Goal: Task Accomplishment & Management: Use online tool/utility

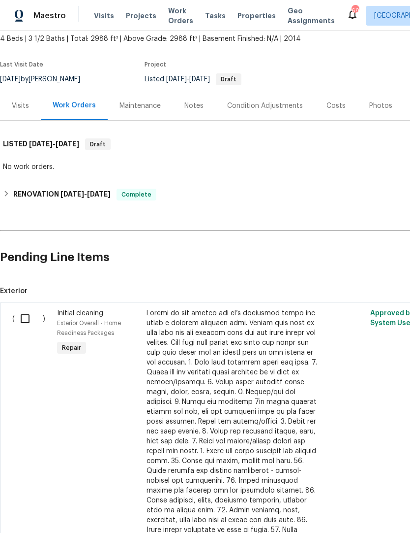
scroll to position [60, 0]
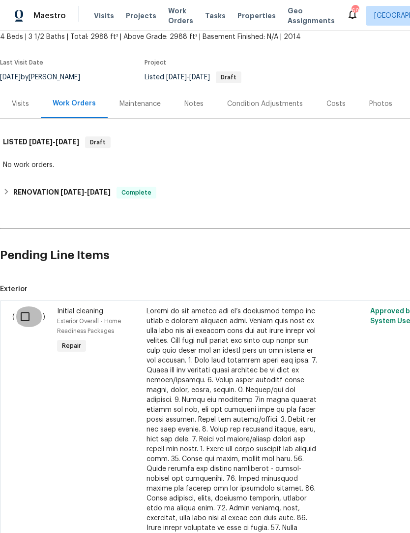
click at [26, 313] on input "checkbox" at bounding box center [29, 316] width 28 height 21
checkbox input "true"
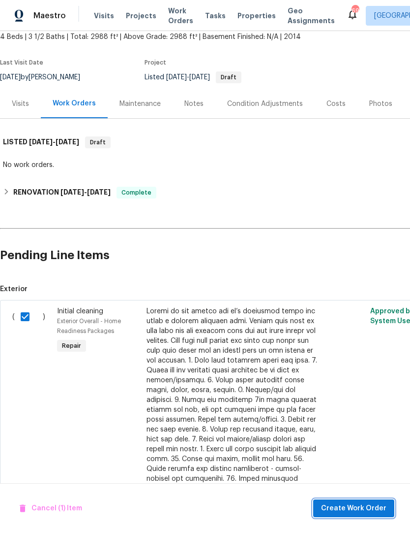
click at [342, 507] on span "Create Work Order" at bounding box center [353, 508] width 65 height 12
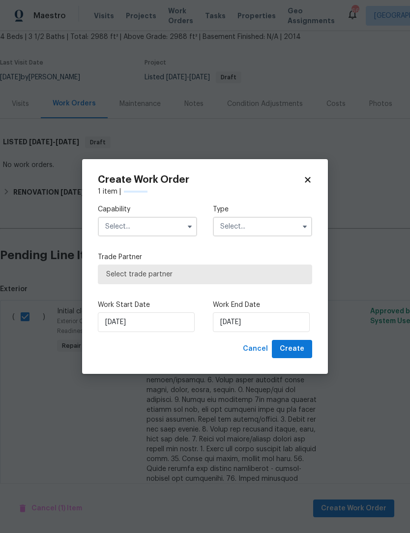
click at [115, 236] on input "text" at bounding box center [147, 227] width 99 height 20
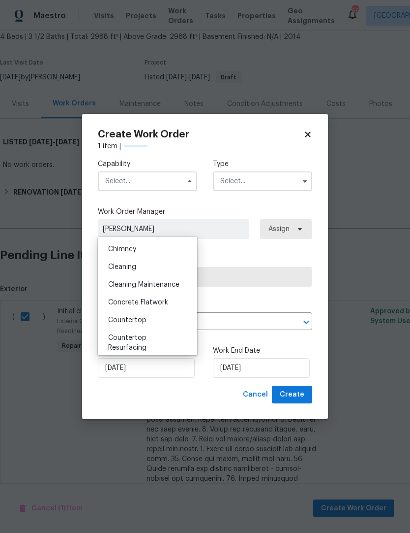
scroll to position [116, 0]
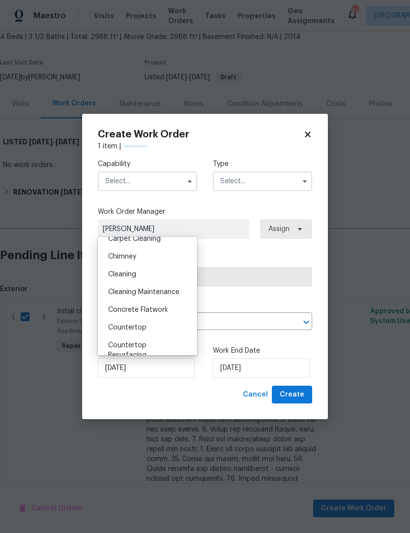
click at [123, 274] on span "Cleaning" at bounding box center [122, 274] width 28 height 7
type input "Cleaning"
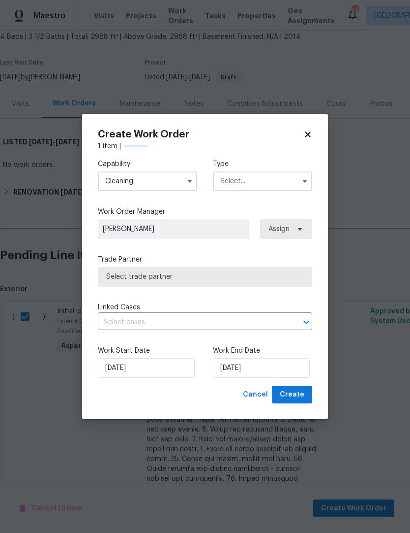
click at [290, 184] on input "text" at bounding box center [262, 181] width 99 height 20
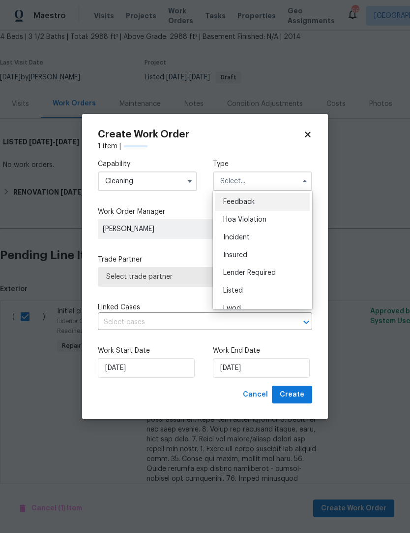
click at [255, 290] on div "Listed" at bounding box center [263, 291] width 95 height 18
type input "Listed"
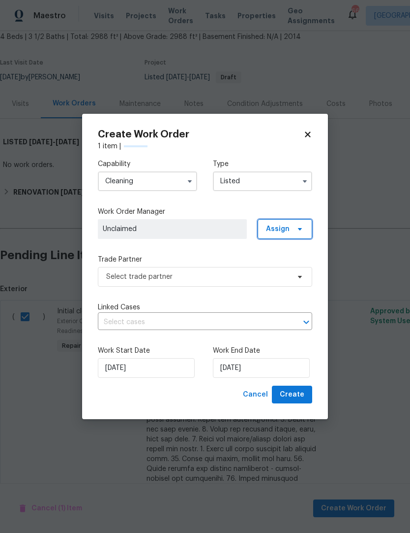
click at [298, 233] on span "Assign" at bounding box center [285, 229] width 55 height 20
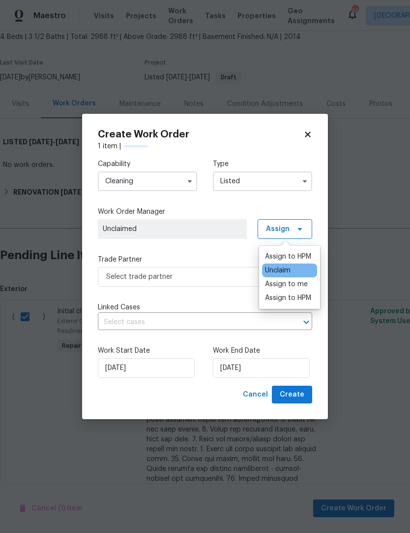
click at [290, 269] on div "Unclaim" at bounding box center [278, 270] width 26 height 10
click at [303, 259] on div "Assign to HPM" at bounding box center [288, 257] width 46 height 10
click at [229, 250] on div "Capability Cleaning Type Listed Work Order Manager [PERSON_NAME] Assign Trade P…" at bounding box center [205, 268] width 215 height 234
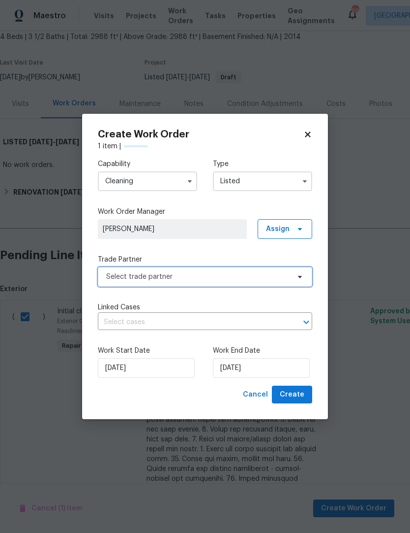
click at [126, 280] on span "Select trade partner" at bounding box center [198, 277] width 184 height 10
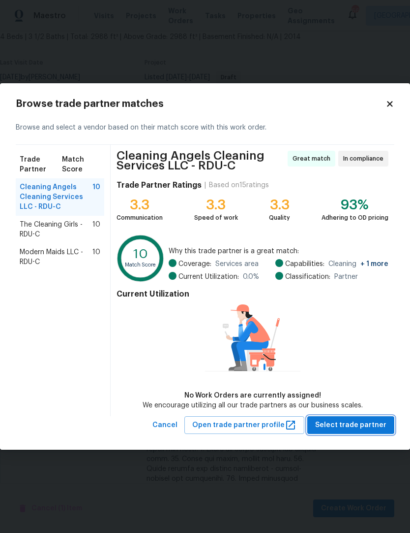
click at [352, 427] on span "Select trade partner" at bounding box center [351, 425] width 71 height 12
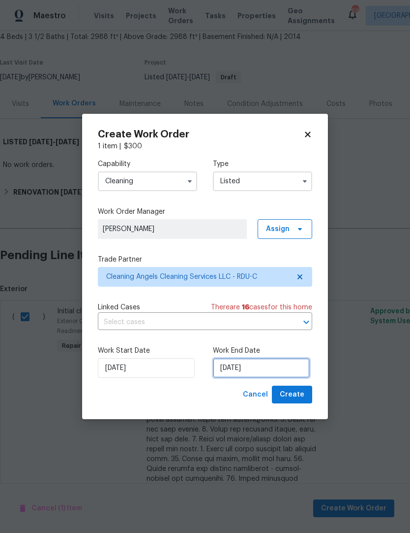
click at [243, 373] on input "[DATE]" at bounding box center [261, 368] width 97 height 20
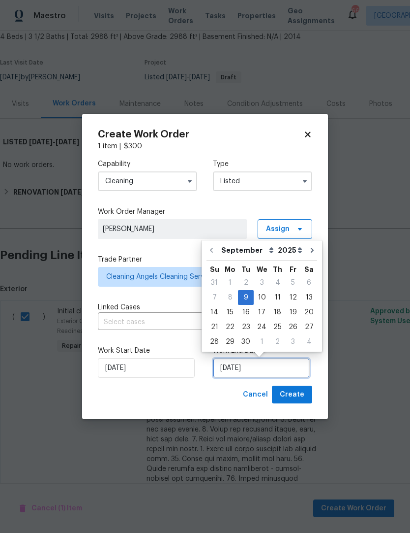
scroll to position [4, 0]
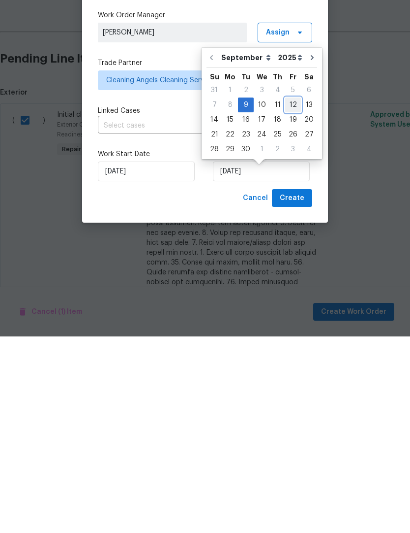
click at [294, 294] on div "12" at bounding box center [293, 301] width 16 height 14
type input "[DATE]"
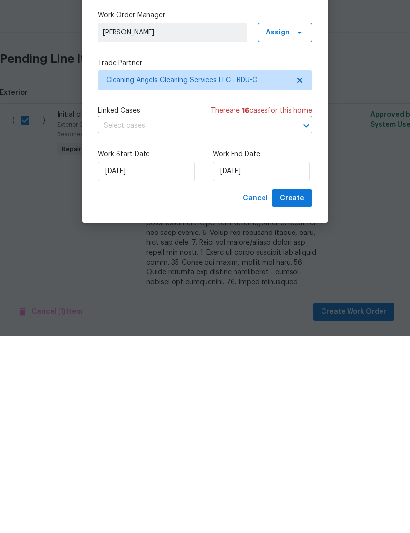
scroll to position [40, 0]
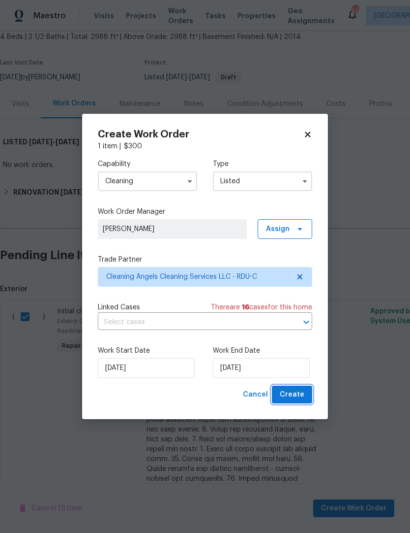
click at [301, 396] on span "Create" at bounding box center [292, 394] width 25 height 12
checkbox input "false"
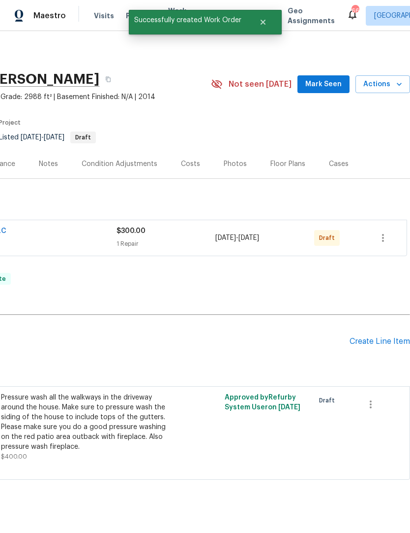
scroll to position [0, 146]
click at [386, 241] on icon "button" at bounding box center [384, 238] width 12 height 12
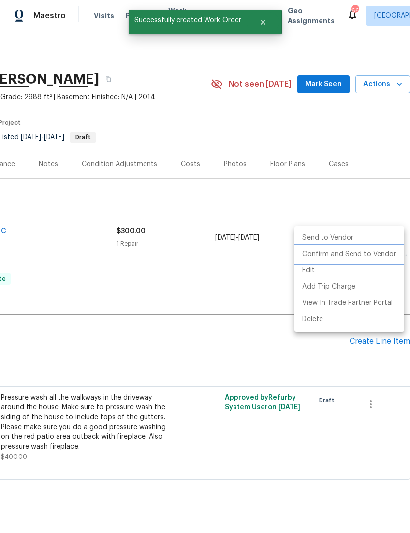
click at [353, 256] on li "Confirm and Send to Vendor" at bounding box center [350, 254] width 110 height 16
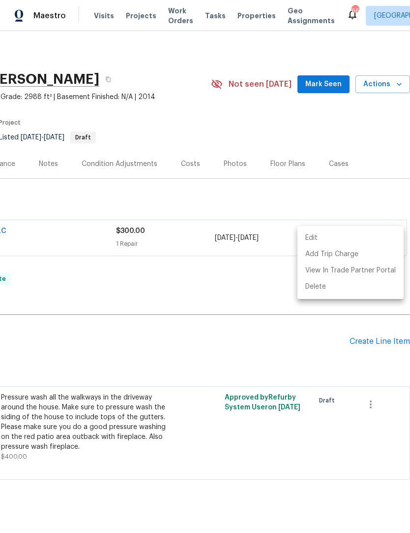
click at [73, 295] on div at bounding box center [205, 266] width 410 height 533
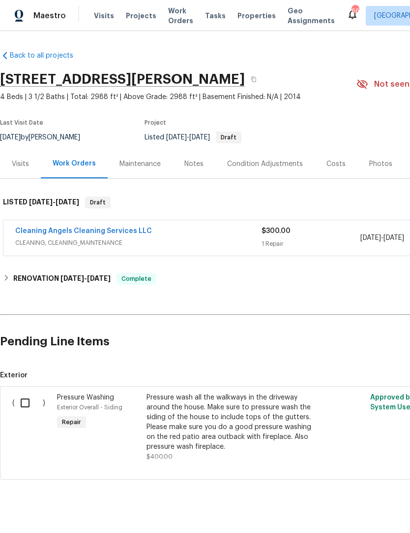
scroll to position [0, 0]
click at [78, 227] on link "Cleaning Angels Cleaning Services LLC" at bounding box center [83, 230] width 137 height 7
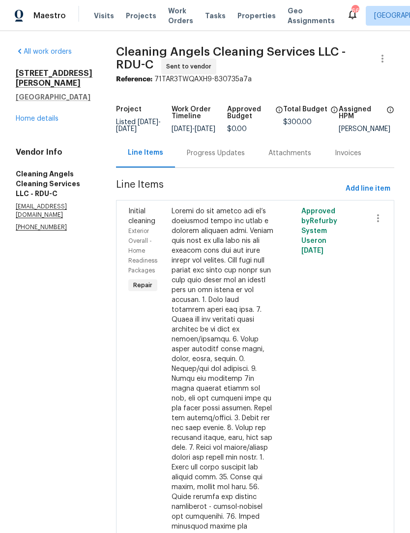
click at [220, 166] on div "Progress Updates" at bounding box center [216, 152] width 82 height 29
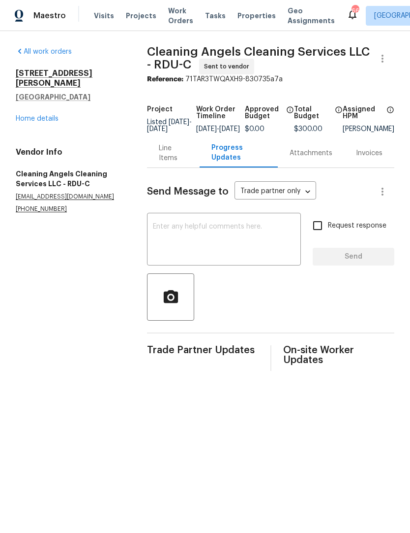
click at [170, 240] on textarea at bounding box center [224, 240] width 142 height 34
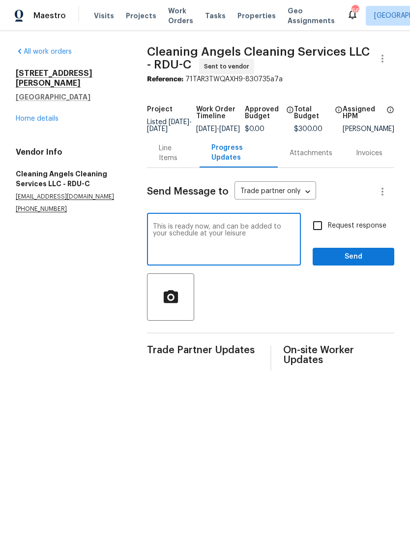
type textarea "This is ready now, and can be added to your schedule at your leisure"
click at [320, 234] on input "Request response" at bounding box center [318, 225] width 21 height 21
checkbox input "true"
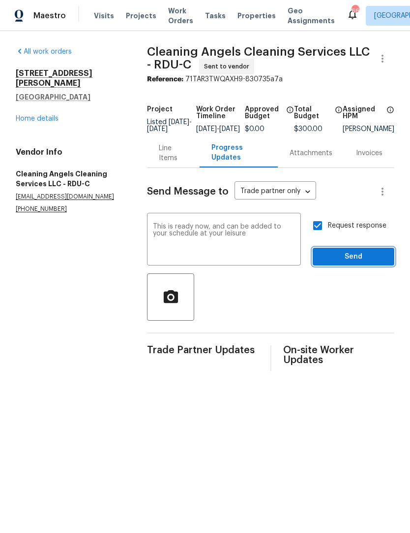
click at [344, 254] on button "Send" at bounding box center [354, 257] width 82 height 18
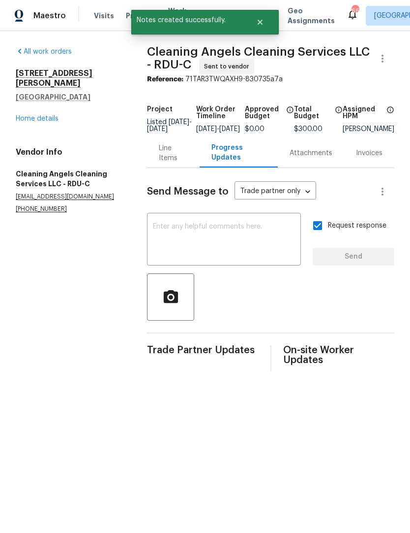
click at [28, 115] on link "Home details" at bounding box center [37, 118] width 43 height 7
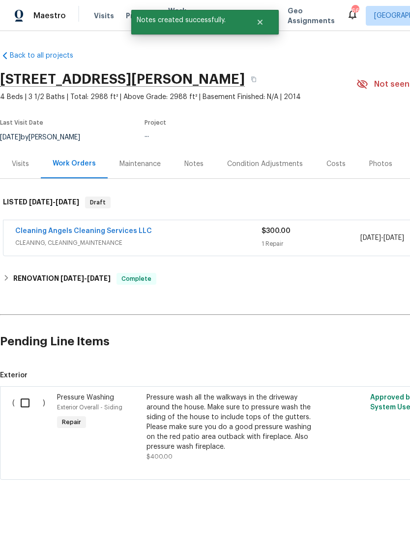
click at [26, 404] on input "checkbox" at bounding box center [29, 402] width 28 height 21
click at [347, 510] on span "Create Work Order" at bounding box center [353, 508] width 65 height 12
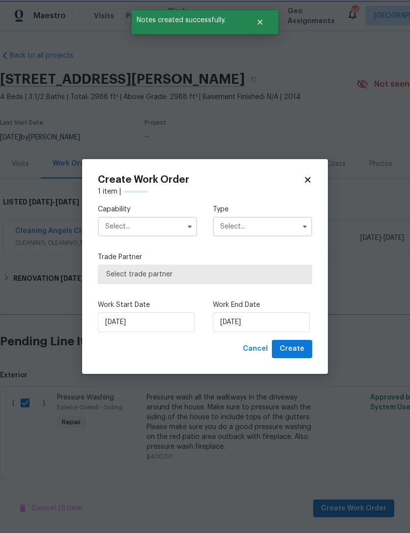
checkbox input "false"
click at [126, 223] on input "text" at bounding box center [147, 227] width 99 height 20
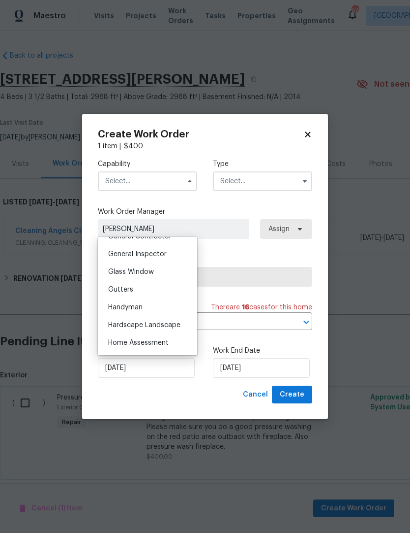
scroll to position [483, 0]
click at [116, 325] on span "Hardscape Landscape" at bounding box center [144, 324] width 72 height 7
type input "Hardscape Landscape"
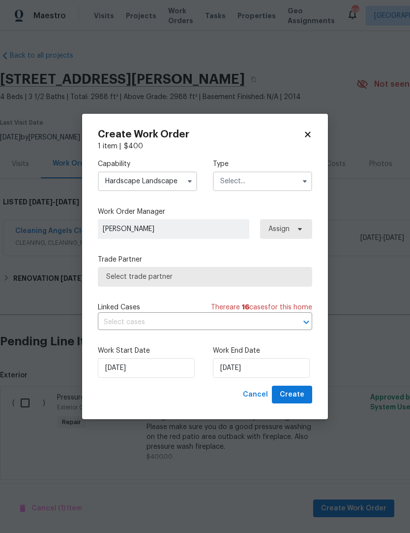
click at [254, 184] on input "text" at bounding box center [262, 181] width 99 height 20
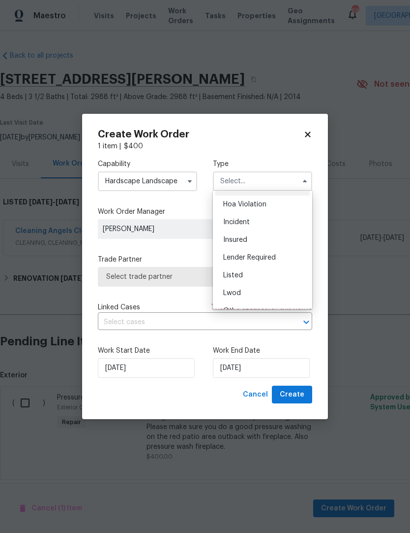
scroll to position [17, 0]
click at [229, 274] on span "Listed" at bounding box center [233, 273] width 20 height 7
type input "Listed"
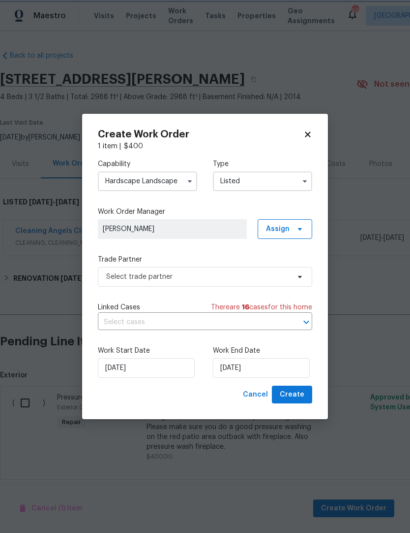
scroll to position [0, 0]
click at [281, 229] on span "Assign" at bounding box center [278, 229] width 24 height 10
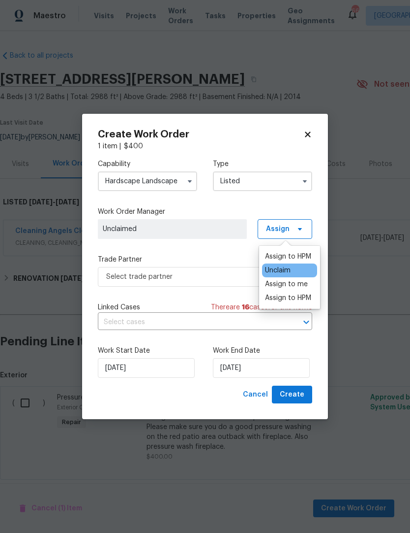
click at [288, 250] on div "Assign to HPM" at bounding box center [289, 257] width 55 height 14
click at [235, 252] on div "Capability Hardscape Landscape Type Listed Work Order Manager Unclaimed Assign …" at bounding box center [205, 268] width 215 height 234
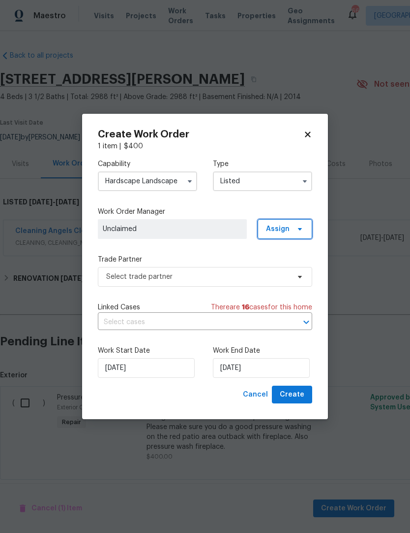
click at [288, 226] on span "Assign" at bounding box center [278, 229] width 24 height 10
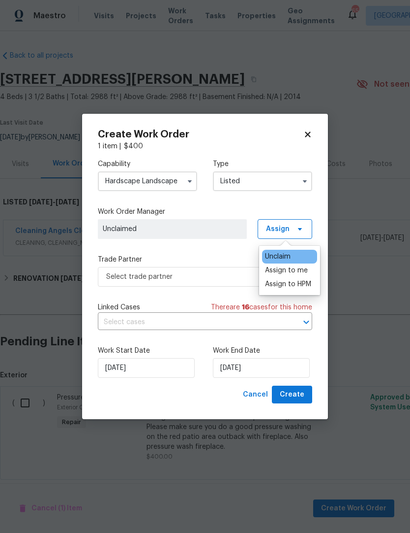
click at [285, 274] on div "Assign to me" at bounding box center [286, 270] width 43 height 10
click at [218, 250] on div "Capability Hardscape Landscape Type Listed Work Order Manager [PERSON_NAME] Ass…" at bounding box center [205, 268] width 215 height 234
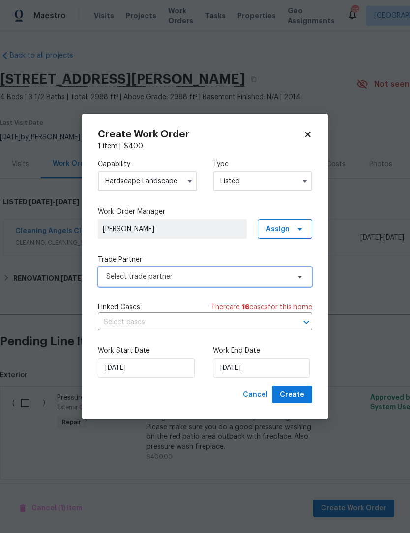
click at [135, 284] on span "Select trade partner" at bounding box center [205, 277] width 215 height 20
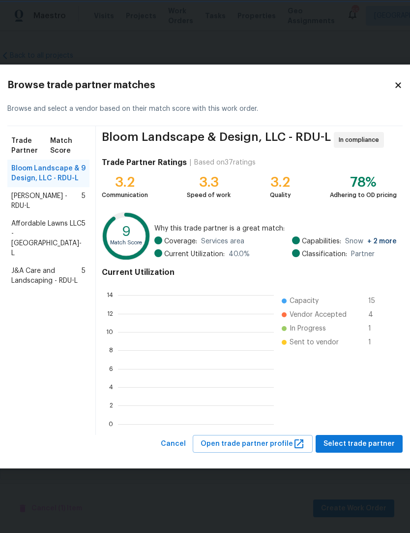
scroll to position [1, 1]
click at [25, 258] on span "Affordable Lawns LLC - [GEOGRAPHIC_DATA]-L" at bounding box center [46, 238] width 70 height 39
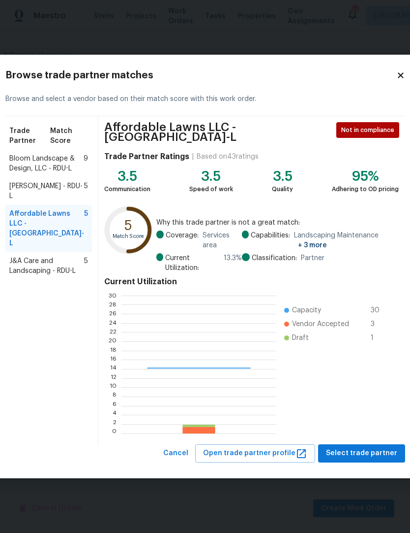
scroll to position [138, 155]
click at [32, 171] on span "Bloom Landscape & Design, LLC - RDU-L" at bounding box center [46, 164] width 74 height 20
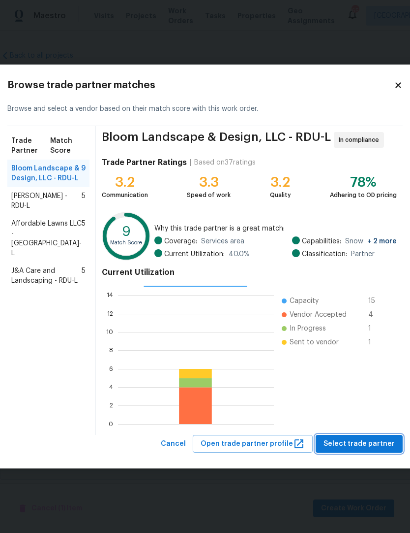
click at [355, 442] on span "Select trade partner" at bounding box center [359, 444] width 71 height 12
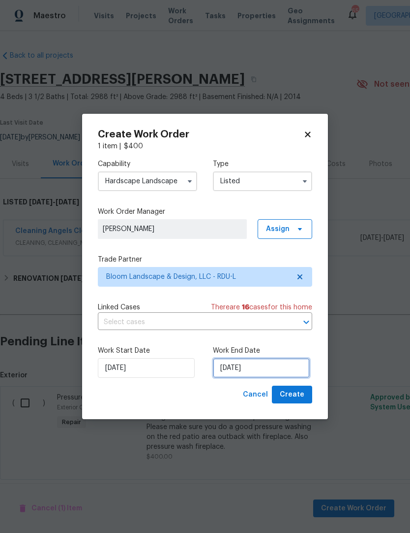
click at [276, 370] on input "[DATE]" at bounding box center [261, 368] width 97 height 20
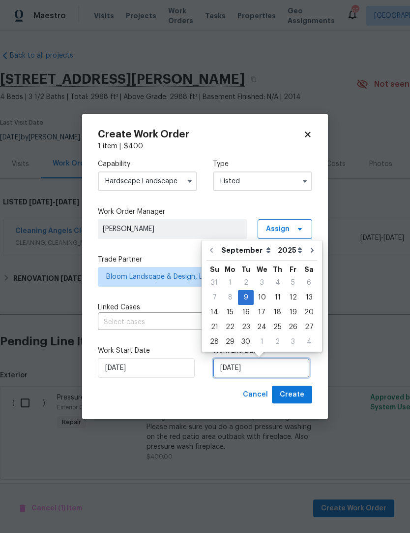
scroll to position [4, 0]
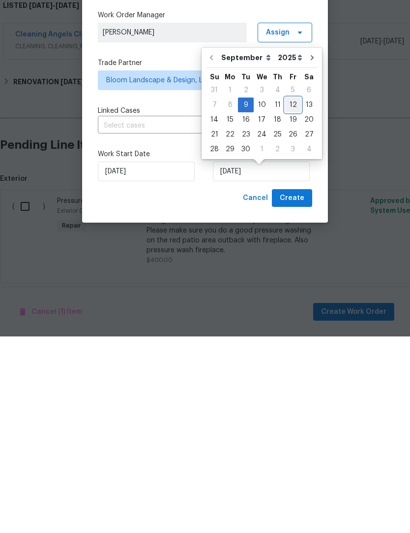
click at [291, 294] on div "12" at bounding box center [293, 301] width 16 height 14
type input "[DATE]"
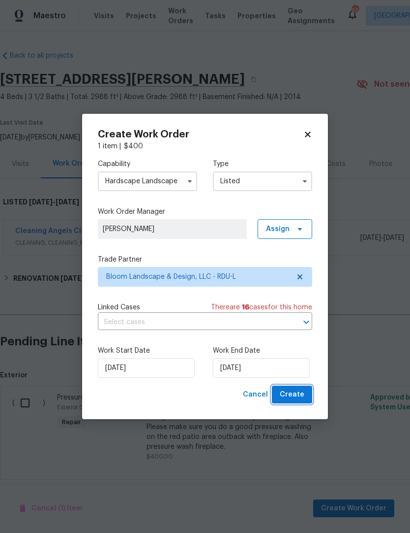
click at [304, 394] on span "Create" at bounding box center [292, 394] width 25 height 12
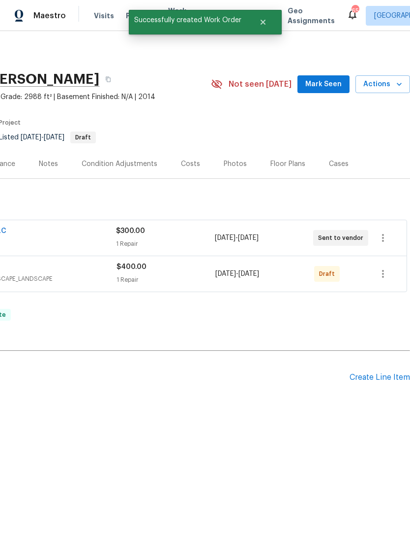
scroll to position [0, 146]
click at [386, 280] on button "button" at bounding box center [384, 274] width 24 height 24
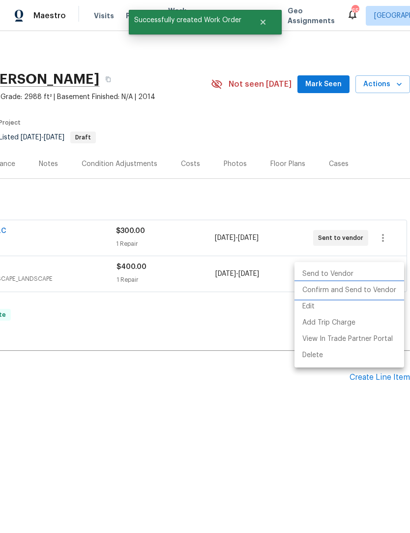
click at [364, 293] on li "Confirm and Send to Vendor" at bounding box center [350, 290] width 110 height 16
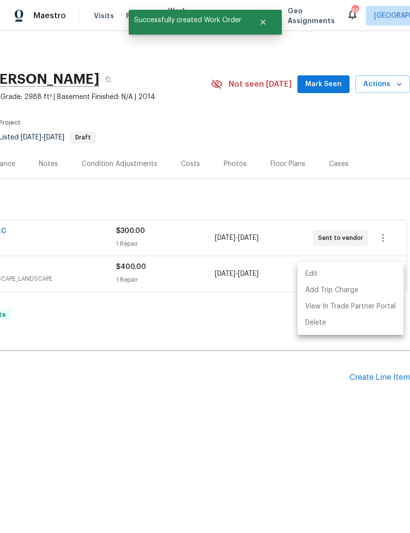
click at [266, 338] on div at bounding box center [205, 266] width 410 height 533
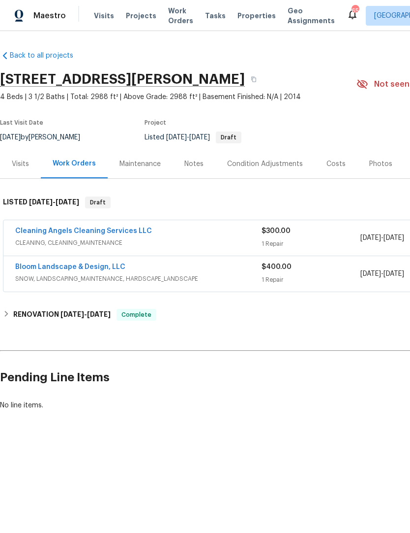
scroll to position [0, 0]
click at [202, 162] on div "Notes" at bounding box center [194, 163] width 43 height 29
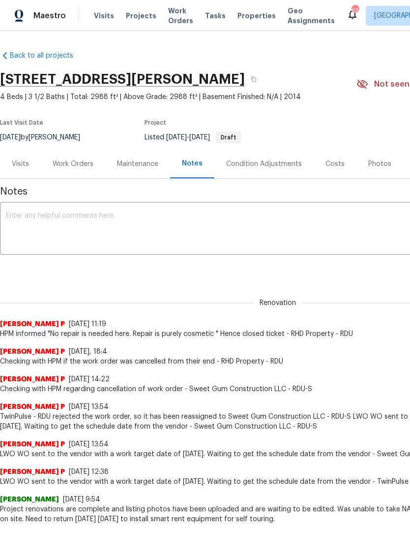
click at [11, 226] on textarea at bounding box center [278, 229] width 544 height 34
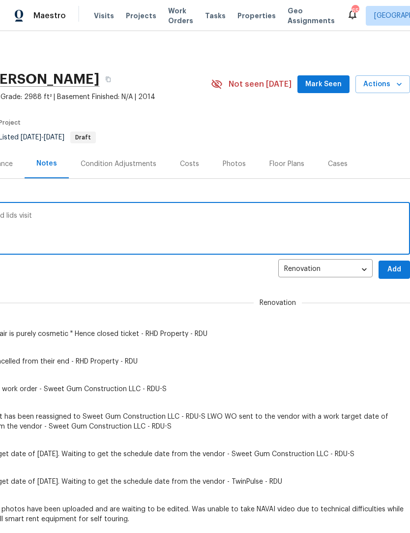
type textarea "HPM on site [DATE] to do a health check and lids visit"
click at [397, 268] on span "Add" at bounding box center [395, 269] width 16 height 12
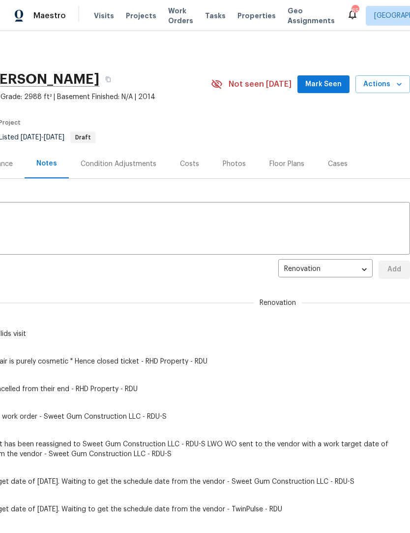
click at [37, 215] on textarea at bounding box center [132, 229] width 544 height 34
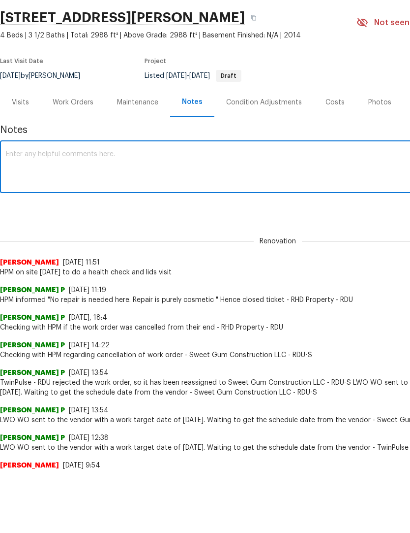
scroll to position [0, 0]
click at [20, 212] on textarea at bounding box center [278, 229] width 544 height 34
type textarea "HPM cut work orders for pressure washing and interior cleaning during the lids …"
click at [358, 260] on div "Renovation 0f5232eb-301d-4243-9adb-37499945ddee ​ Add" at bounding box center [278, 269] width 556 height 18
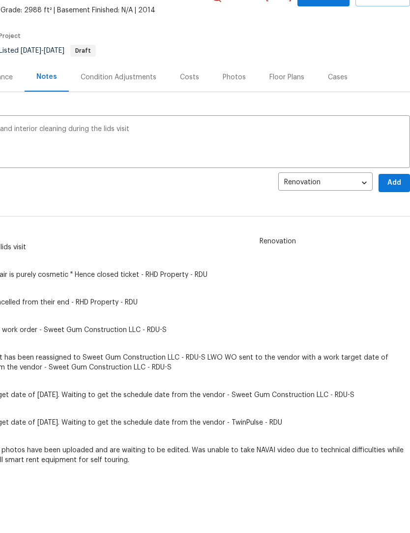
scroll to position [25, 146]
click at [394, 185] on span "Add" at bounding box center [395, 183] width 16 height 12
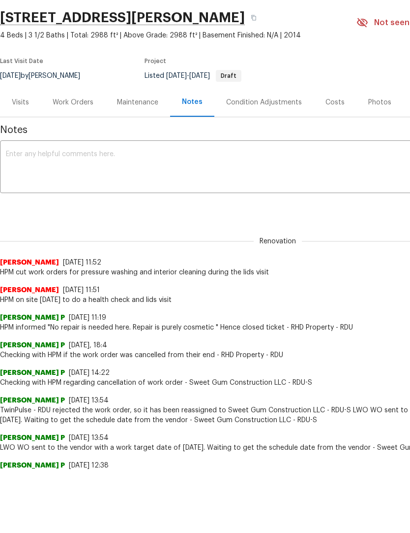
scroll to position [0, 0]
